Goal: Answer question/provide support: Share knowledge or assist other users

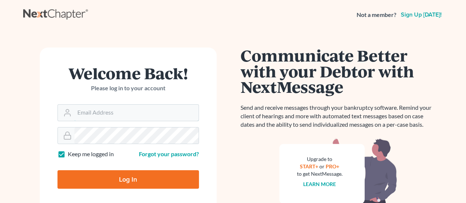
type input "[PERSON_NAME][EMAIL_ADDRESS][DOMAIN_NAME]"
click at [115, 179] on input "Log In" at bounding box center [127, 179] width 141 height 18
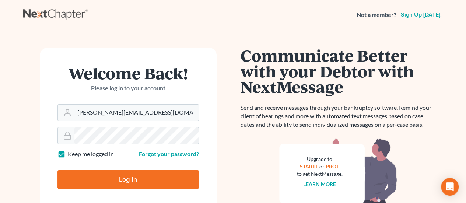
type input "Thinking..."
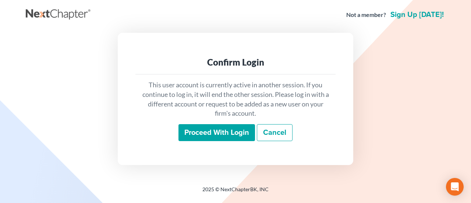
click at [194, 138] on input "Proceed with login" at bounding box center [216, 132] width 77 height 17
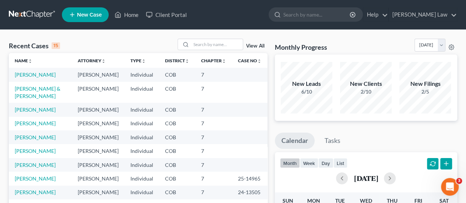
click at [447, 187] on icon "Open Intercom Messenger" at bounding box center [449, 187] width 12 height 12
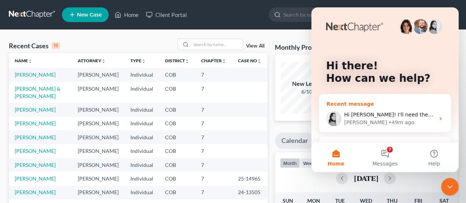
click at [383, 128] on div "Hi [PERSON_NAME]! I'll need the SSN for the codebtor as well. Thanks! [PERSON_N…" at bounding box center [385, 118] width 132 height 27
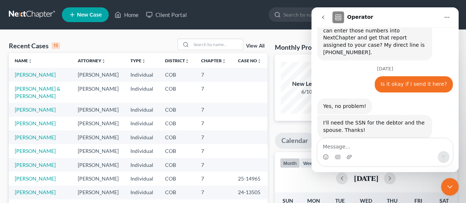
scroll to position [451, 0]
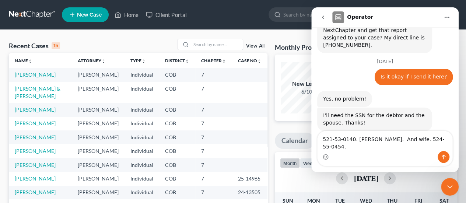
type textarea "521-53-0140. [PERSON_NAME]. And wife. 524-55-0454."
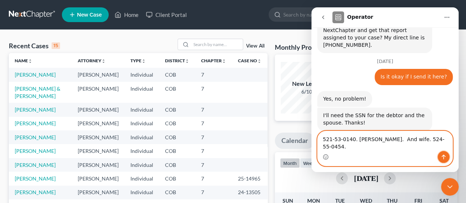
click at [443, 156] on icon "Send a message…" at bounding box center [443, 157] width 6 height 6
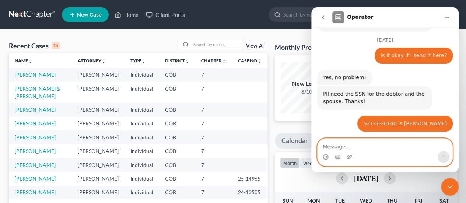
scroll to position [481, 0]
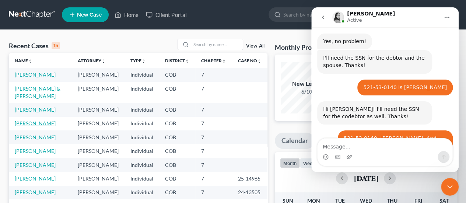
scroll to position [509, 0]
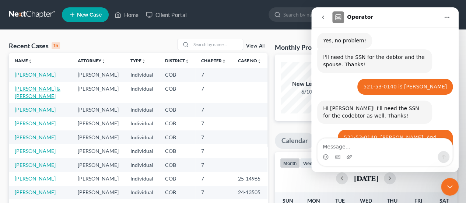
click at [40, 96] on link "Schroeder, Brad & Shroeder, Tracy" at bounding box center [38, 92] width 46 height 14
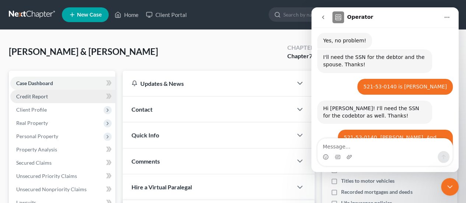
click at [57, 99] on link "Credit Report" at bounding box center [62, 96] width 105 height 13
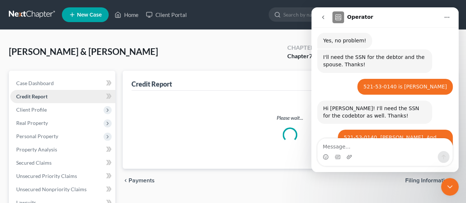
click at [54, 96] on link "Credit Report" at bounding box center [62, 96] width 105 height 13
